Goal: Transaction & Acquisition: Subscribe to service/newsletter

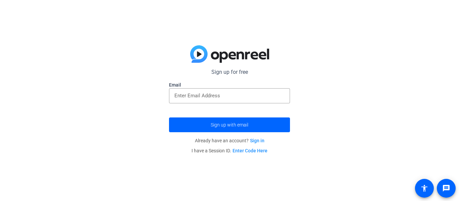
click at [235, 99] on input "email" at bounding box center [229, 96] width 110 height 8
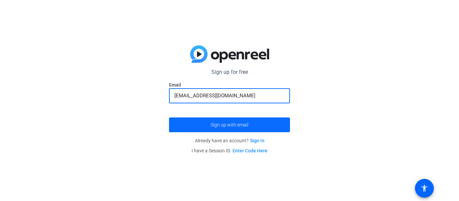
type input "[EMAIL_ADDRESS][DOMAIN_NAME]"
click at [244, 125] on span "Sign up with email" at bounding box center [230, 125] width 38 height 0
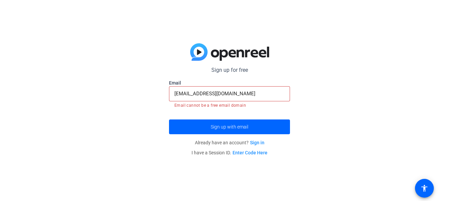
click at [256, 142] on link "Sign in" at bounding box center [257, 142] width 14 height 5
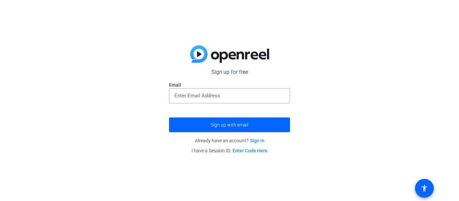
click at [332, 178] on div "Sign up for free Email Sign up with email Already have an account? Sign in I ha…" at bounding box center [229, 100] width 459 height 201
click at [209, 97] on input "email" at bounding box center [229, 96] width 110 height 8
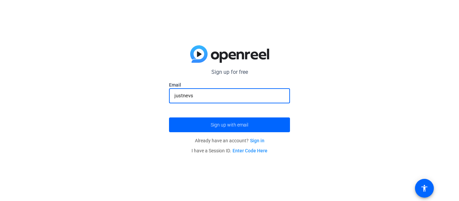
type input "[EMAIL_ADDRESS][DOMAIN_NAME]"
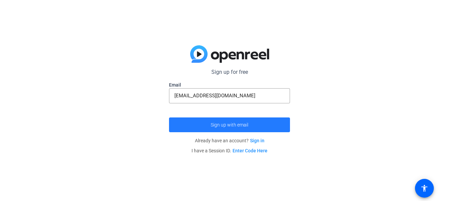
click at [233, 125] on span "Sign up with email" at bounding box center [230, 125] width 38 height 0
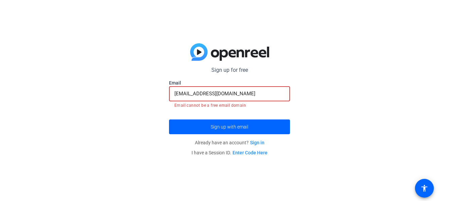
click at [176, 94] on input "[EMAIL_ADDRESS][DOMAIN_NAME]" at bounding box center [229, 94] width 110 height 8
drag, startPoint x: 258, startPoint y: 139, endPoint x: 261, endPoint y: 145, distance: 7.4
click at [261, 145] on p "Already have an account? Sign in" at bounding box center [229, 143] width 121 height 10
click at [259, 143] on link "Sign in" at bounding box center [257, 142] width 14 height 5
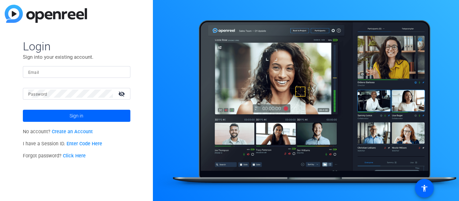
click at [83, 134] on link "Create an Account" at bounding box center [72, 132] width 41 height 6
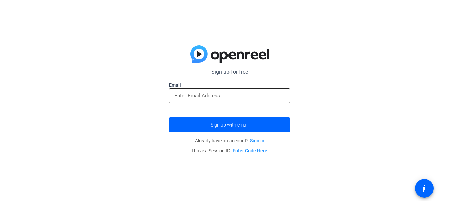
click at [191, 96] on input "email" at bounding box center [229, 96] width 110 height 8
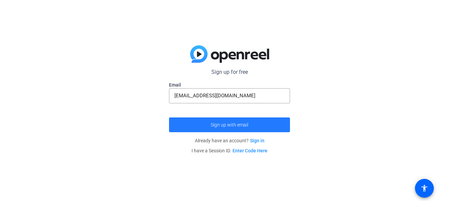
click at [252, 126] on span "submit" at bounding box center [229, 125] width 121 height 16
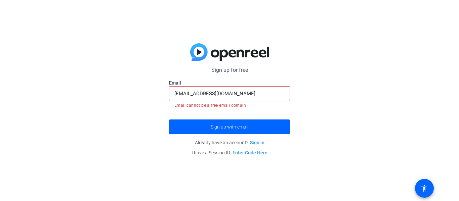
click at [323, 143] on div "Sign up for free Email [EMAIL_ADDRESS][DOMAIN_NAME] Email cannot be a free emai…" at bounding box center [229, 100] width 459 height 201
drag, startPoint x: 234, startPoint y: 101, endPoint x: 152, endPoint y: 100, distance: 81.7
click at [152, 100] on div "Sign up for free Email [EMAIL_ADDRESS][DOMAIN_NAME] Email cannot be a free emai…" at bounding box center [229, 100] width 459 height 201
click at [239, 96] on input "[EMAIL_ADDRESS][DOMAIN_NAME]" at bounding box center [229, 94] width 110 height 8
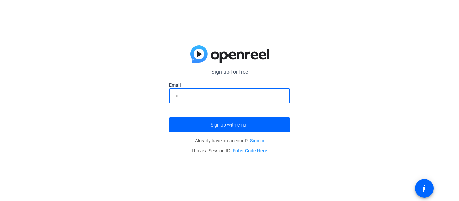
type input "j"
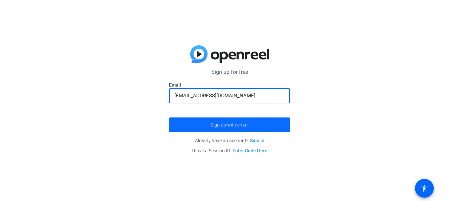
type input "[EMAIL_ADDRESS][DOMAIN_NAME]"
click at [240, 125] on span "Sign up with email" at bounding box center [230, 125] width 38 height 0
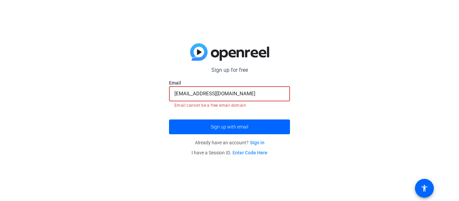
drag, startPoint x: 252, startPoint y: 94, endPoint x: 112, endPoint y: 90, distance: 140.5
click at [112, 90] on div "Sign up for free Email [EMAIL_ADDRESS][DOMAIN_NAME] Email cannot be a free emai…" at bounding box center [229, 100] width 459 height 201
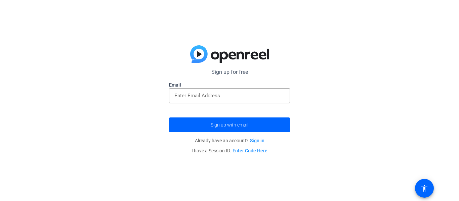
click at [112, 90] on div "Sign up for free Email Sign up with email Already have an account? Sign in I ha…" at bounding box center [229, 100] width 459 height 201
click at [354, 46] on div "Sign up for free Email Sign up with email Already have an account? Sign in I ha…" at bounding box center [229, 100] width 459 height 201
